Goal: Information Seeking & Learning: Learn about a topic

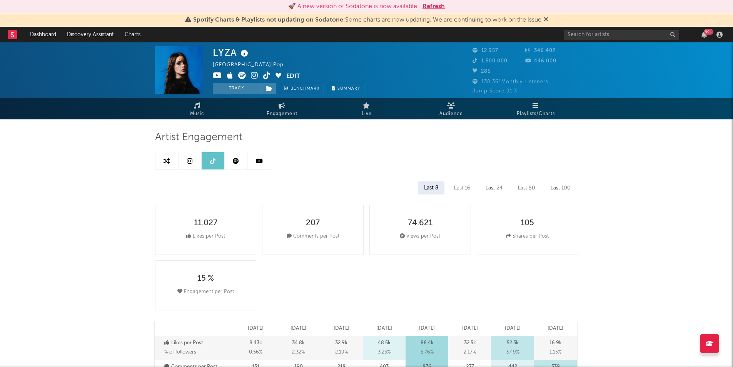
select select "1m"
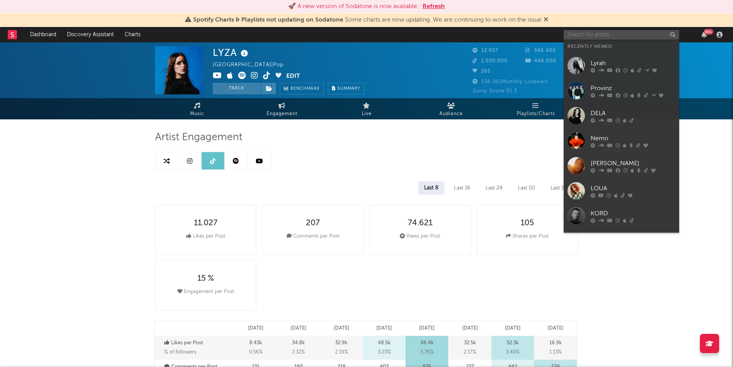
click at [589, 37] on input "text" at bounding box center [621, 35] width 115 height 10
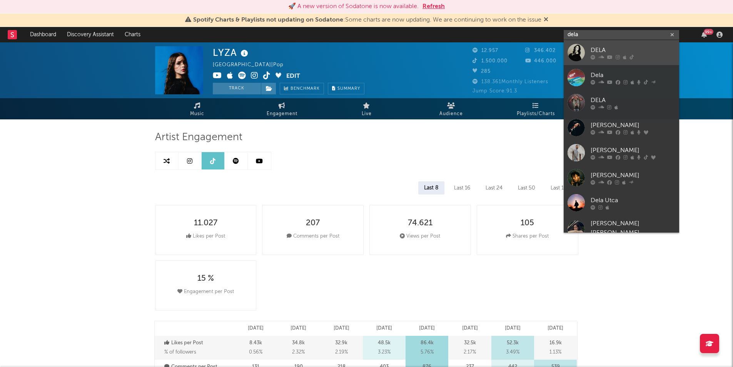
type input "dela"
click at [595, 46] on div "DELA" at bounding box center [633, 49] width 85 height 9
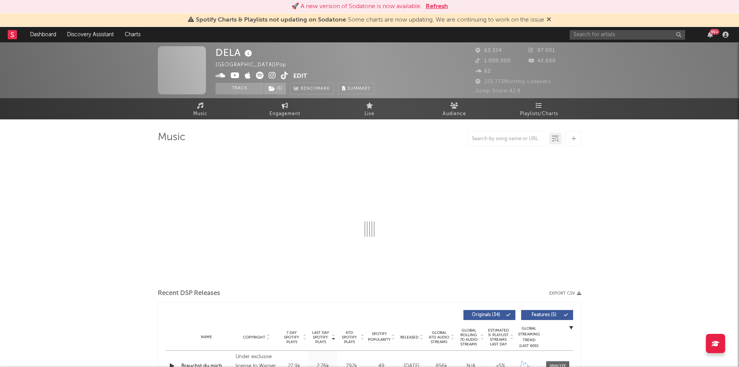
select select "6m"
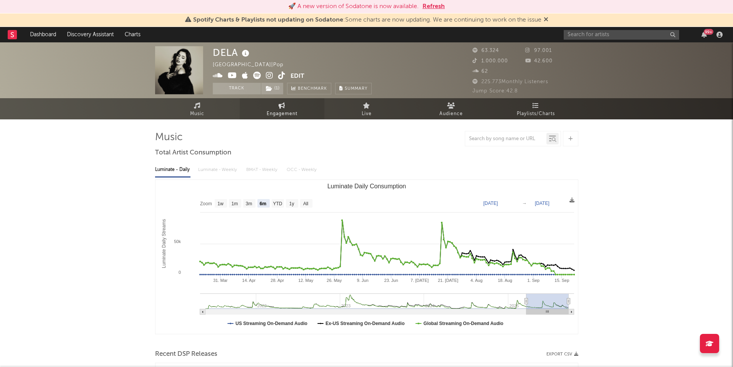
click at [279, 112] on span "Engagement" at bounding box center [282, 113] width 31 height 9
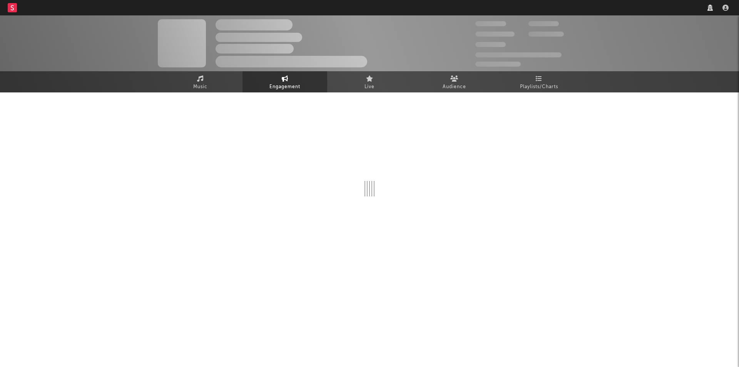
select select "1w"
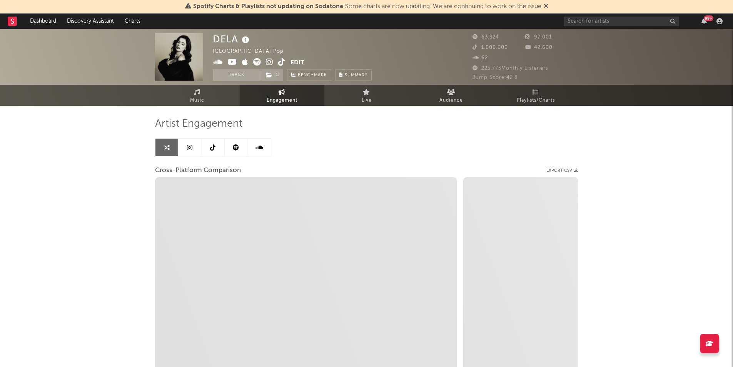
click at [213, 148] on icon at bounding box center [212, 147] width 5 height 6
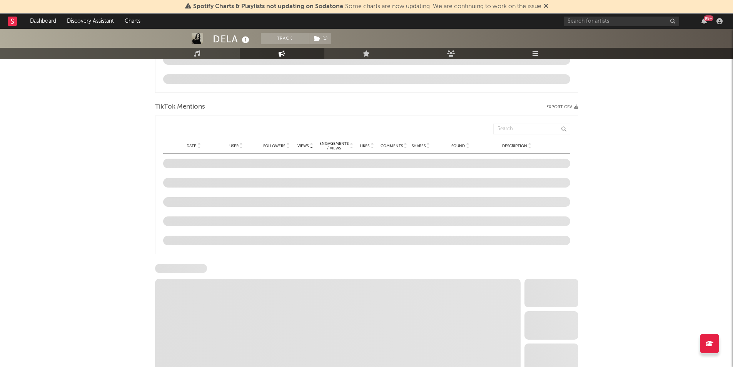
select select "6m"
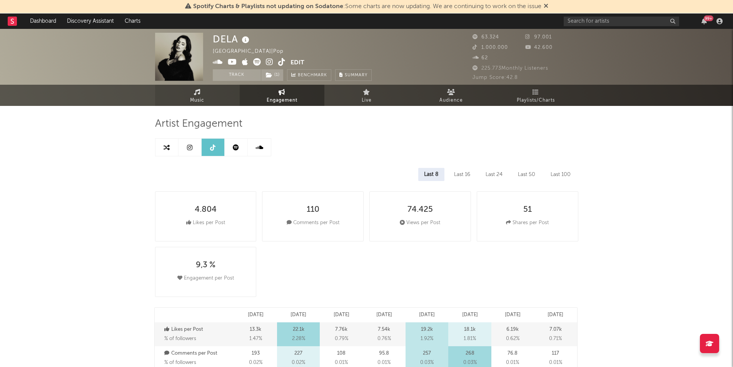
click at [191, 100] on span "Music" at bounding box center [197, 100] width 14 height 9
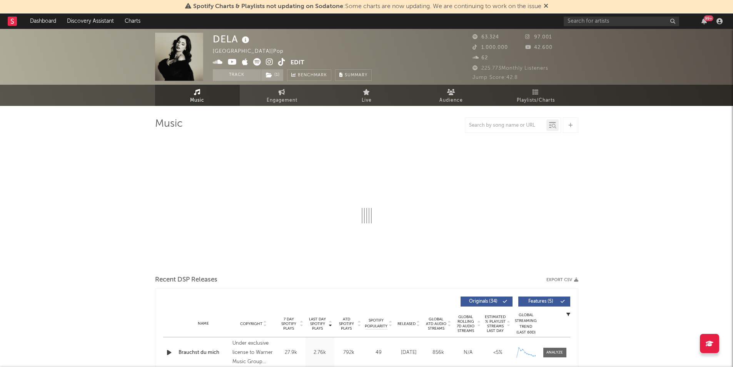
select select "6m"
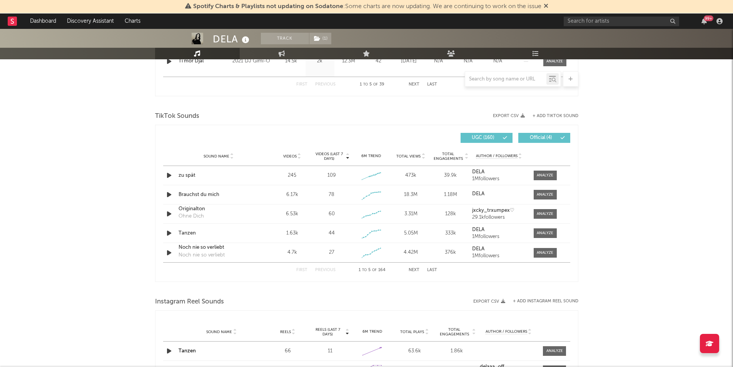
scroll to position [513, 0]
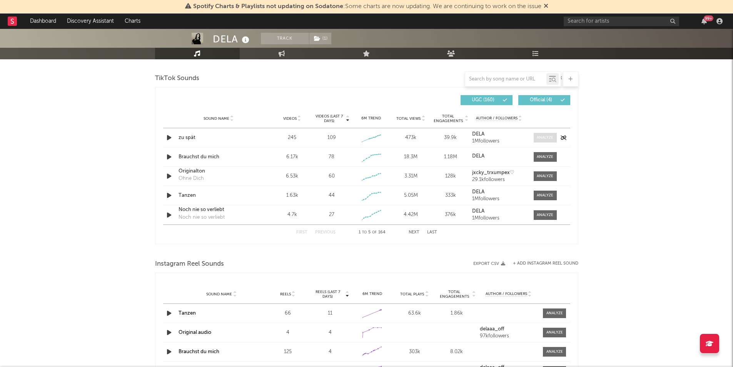
click at [539, 137] on div at bounding box center [545, 138] width 17 height 6
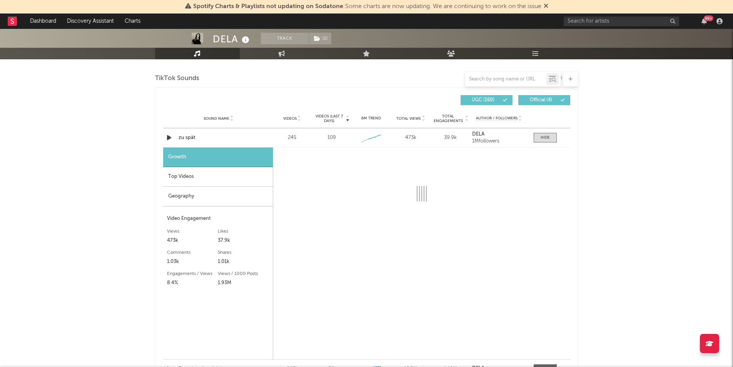
select select "1w"
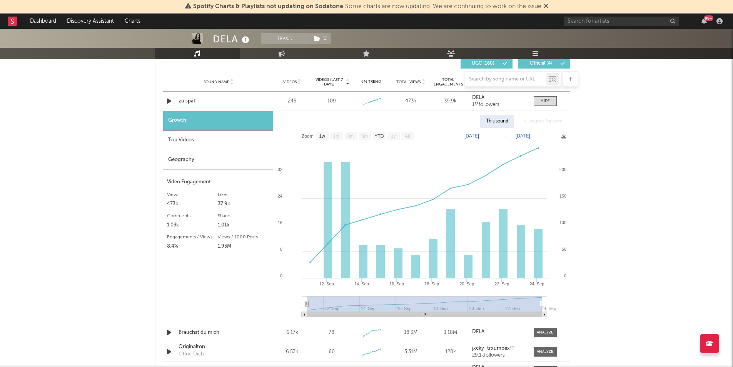
scroll to position [565, 0]
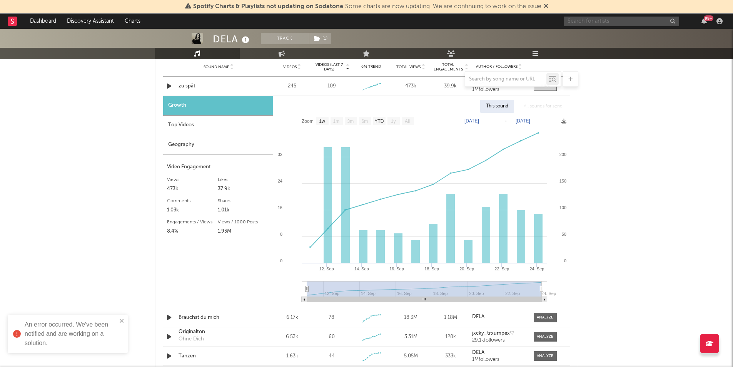
click at [631, 18] on input "text" at bounding box center [621, 22] width 115 height 10
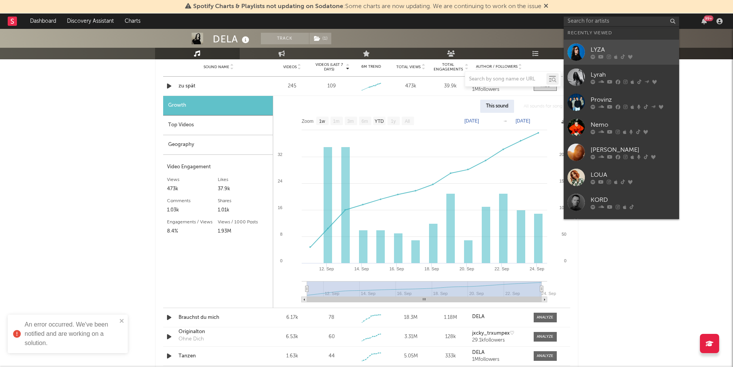
click at [624, 48] on div "LYZA" at bounding box center [633, 49] width 85 height 9
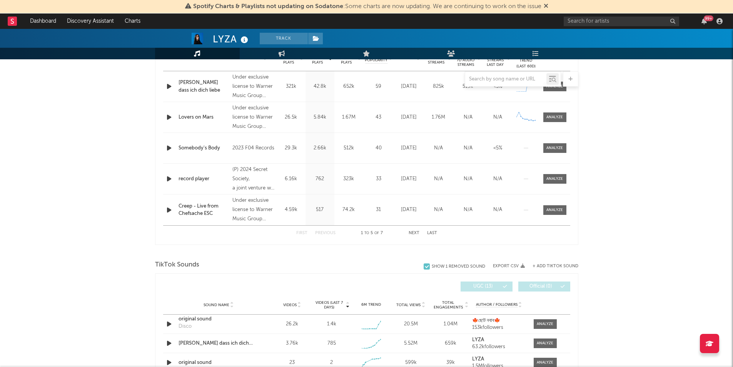
select select "6m"
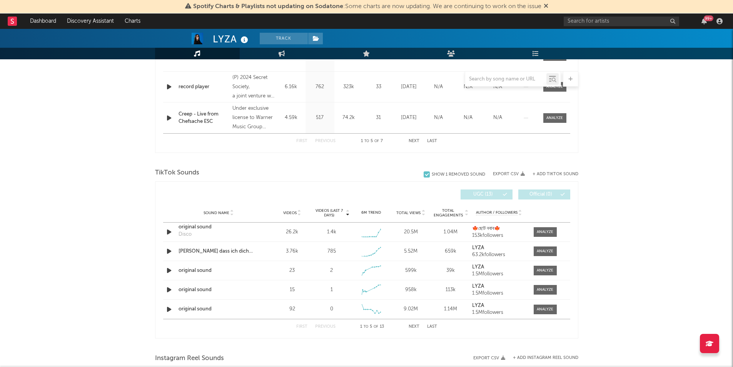
scroll to position [471, 0]
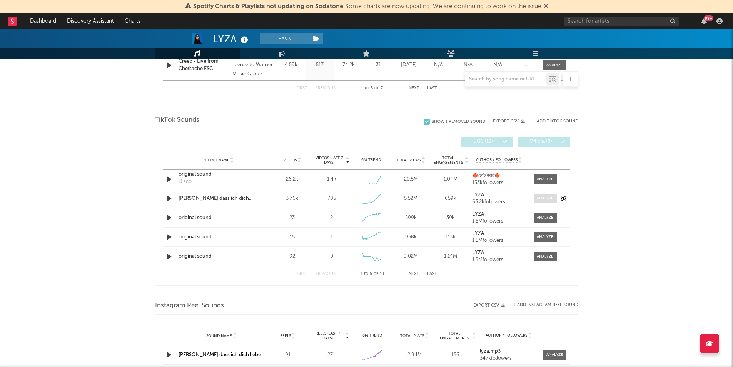
click at [543, 197] on div at bounding box center [545, 198] width 17 height 6
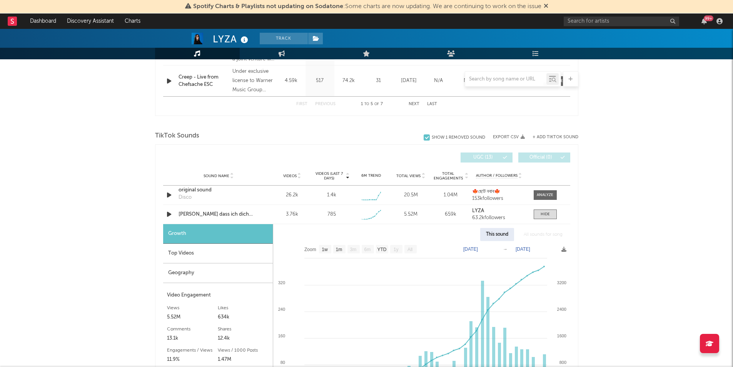
scroll to position [523, 0]
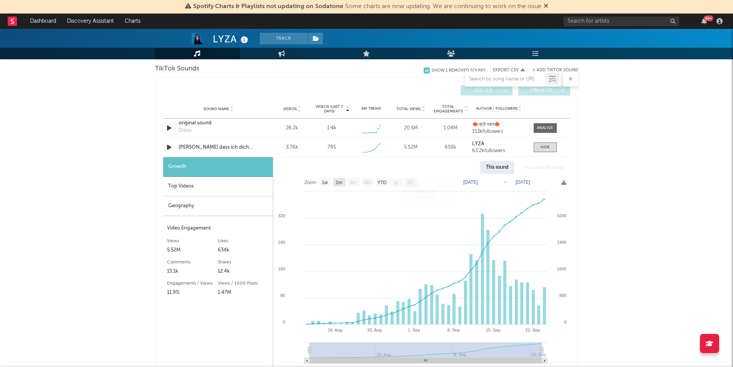
click at [338, 182] on text "1m" at bounding box center [339, 182] width 7 height 5
select select "1m"
type input "2025-08-24"
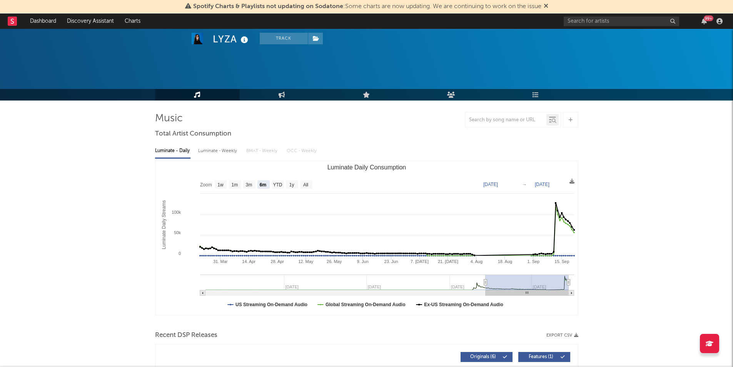
scroll to position [0, 0]
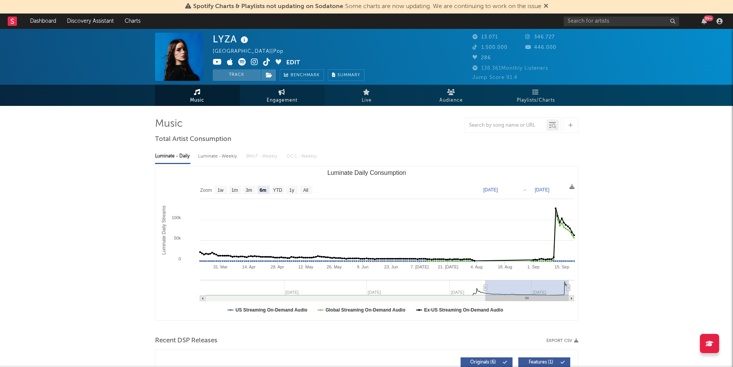
click at [280, 96] on span "Engagement" at bounding box center [282, 100] width 31 height 9
select select "1m"
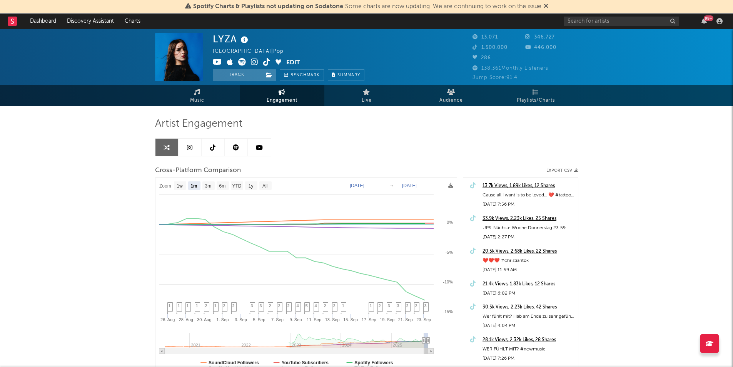
click at [209, 147] on link at bounding box center [213, 147] width 23 height 17
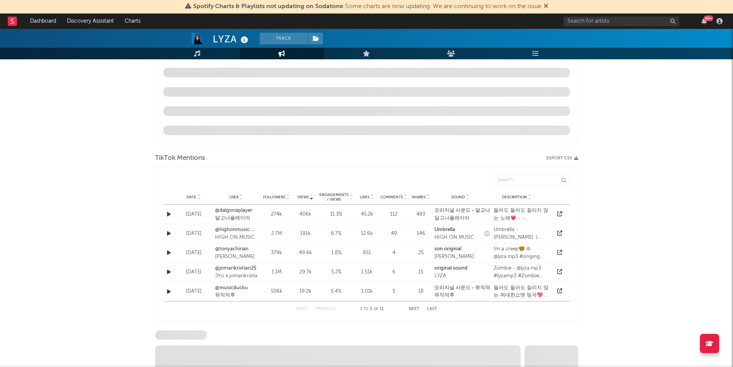
select select "6m"
